Goal: Transaction & Acquisition: Purchase product/service

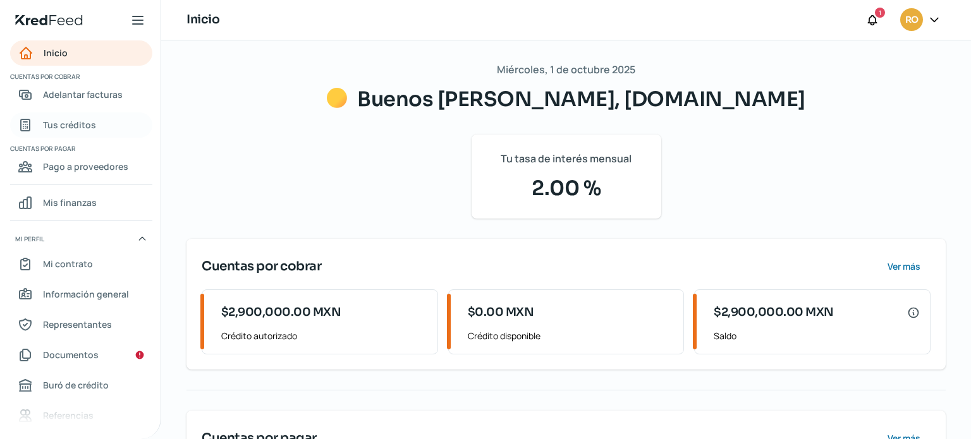
click at [79, 123] on span "Tus créditos" at bounding box center [69, 125] width 53 height 16
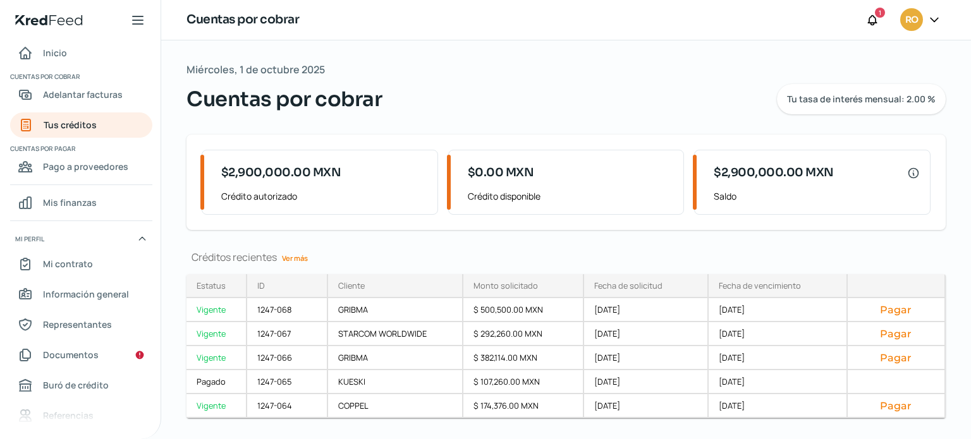
click at [301, 257] on link "Ver más" at bounding box center [295, 258] width 36 height 20
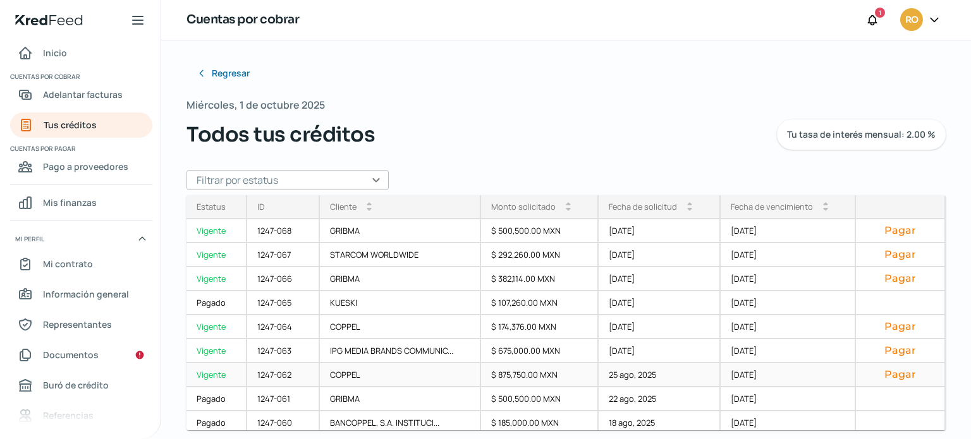
click at [887, 376] on button "Pagar" at bounding box center [900, 374] width 68 height 13
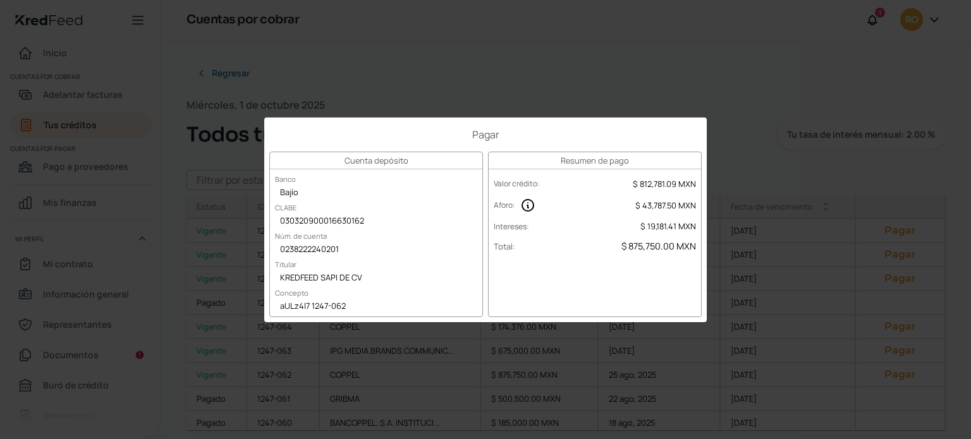
click at [729, 126] on div "Pagar Cuenta depósito Banco Bajío [PERSON_NAME] 030320900016630162 Núm. de cuen…" at bounding box center [485, 219] width 971 height 439
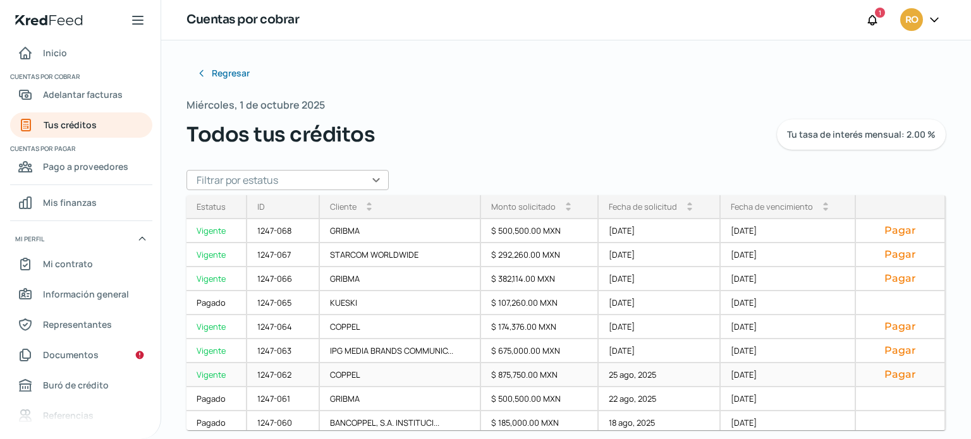
click at [890, 376] on button "Pagar" at bounding box center [900, 374] width 68 height 13
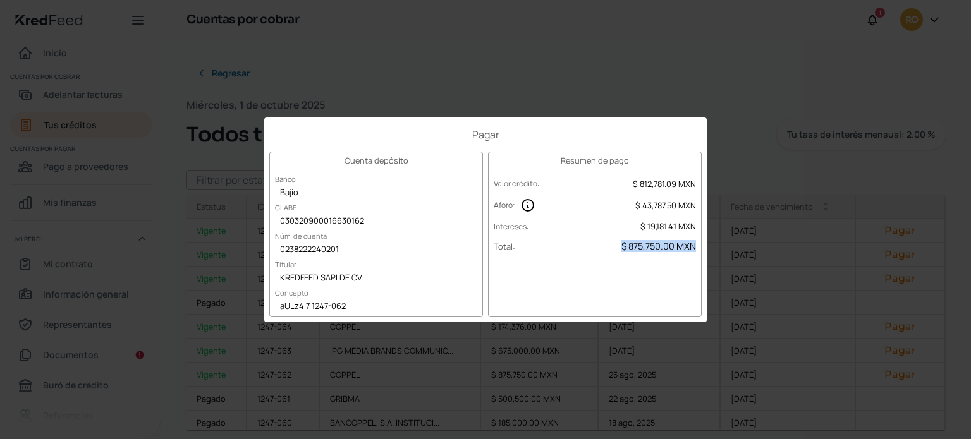
click at [544, 98] on div "Pagar Cuenta depósito Banco Bajío [PERSON_NAME] 030320900016630162 Núm. de cuen…" at bounding box center [485, 219] width 971 height 439
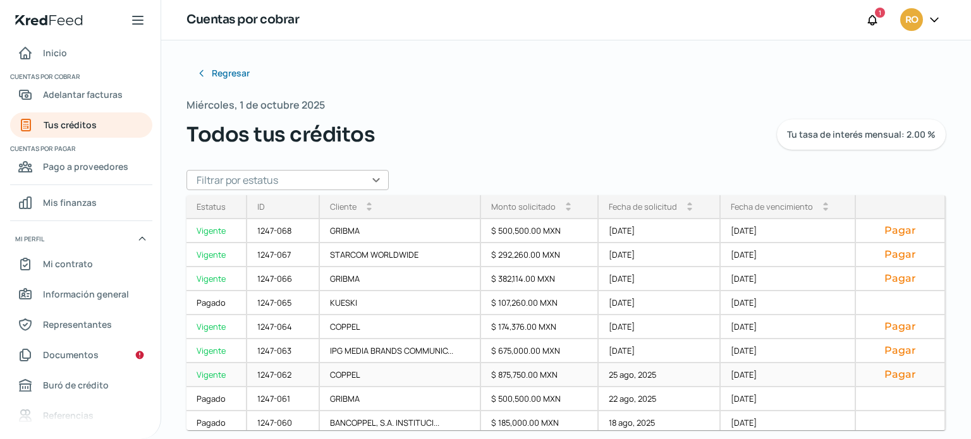
click at [895, 378] on button "Pagar" at bounding box center [900, 374] width 68 height 13
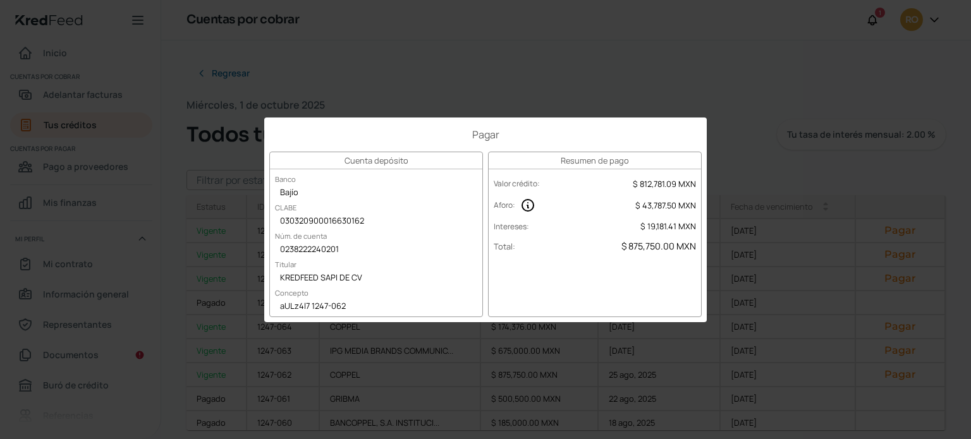
click at [646, 94] on div "Pagar Cuenta depósito Banco Bajío [PERSON_NAME] 030320900016630162 Núm. de cuen…" at bounding box center [485, 219] width 971 height 439
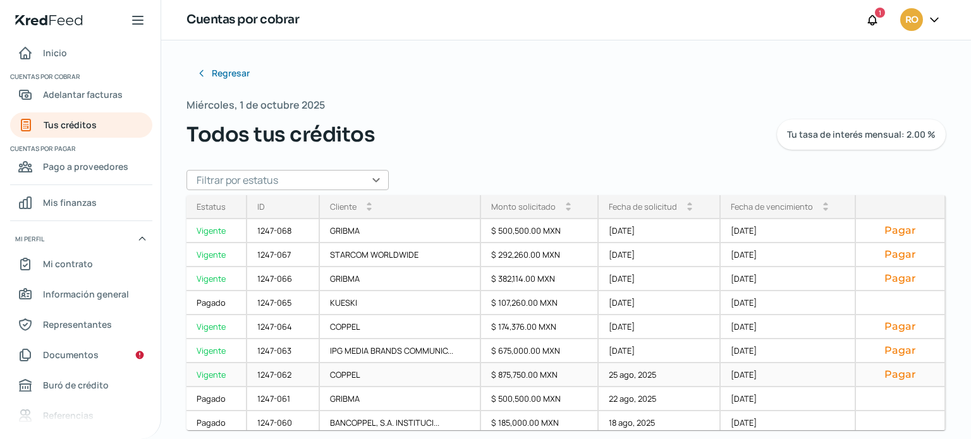
click at [889, 373] on button "Pagar" at bounding box center [900, 374] width 68 height 13
